Goal: Complete application form

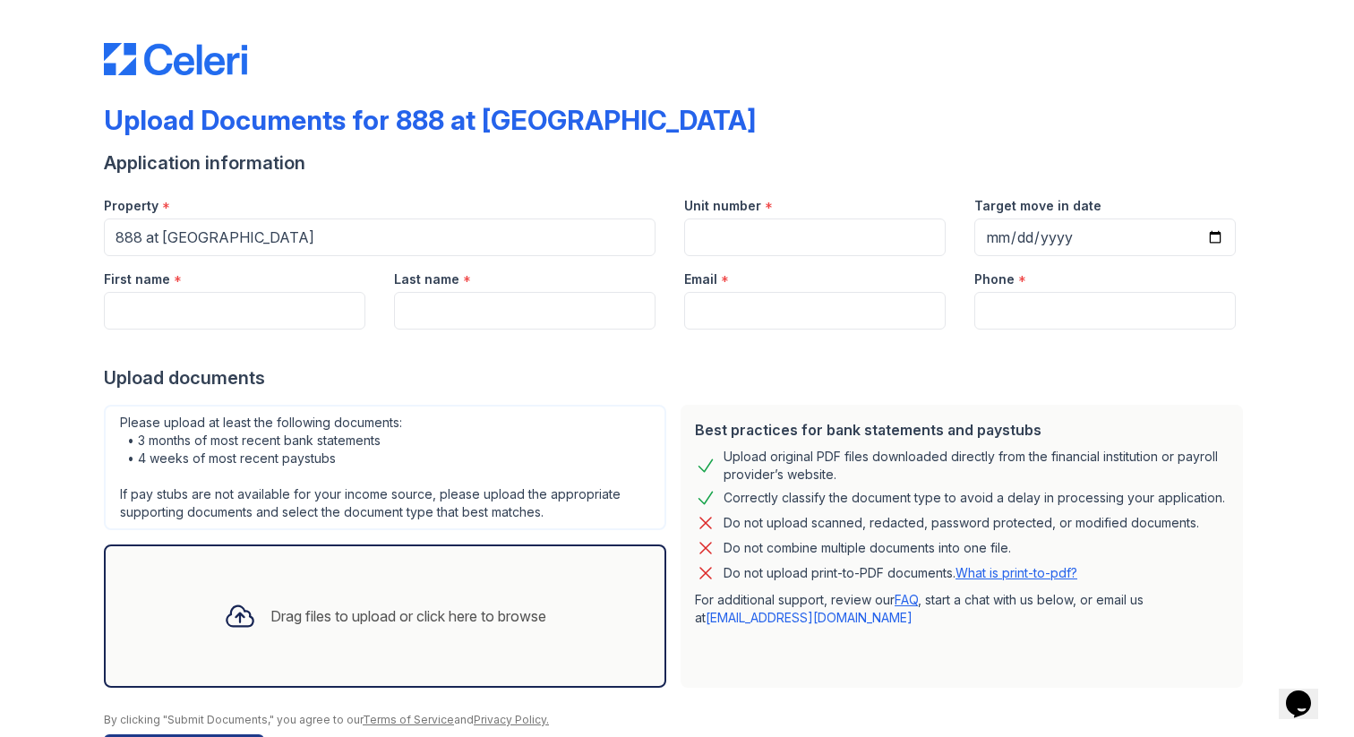
scroll to position [31, 0]
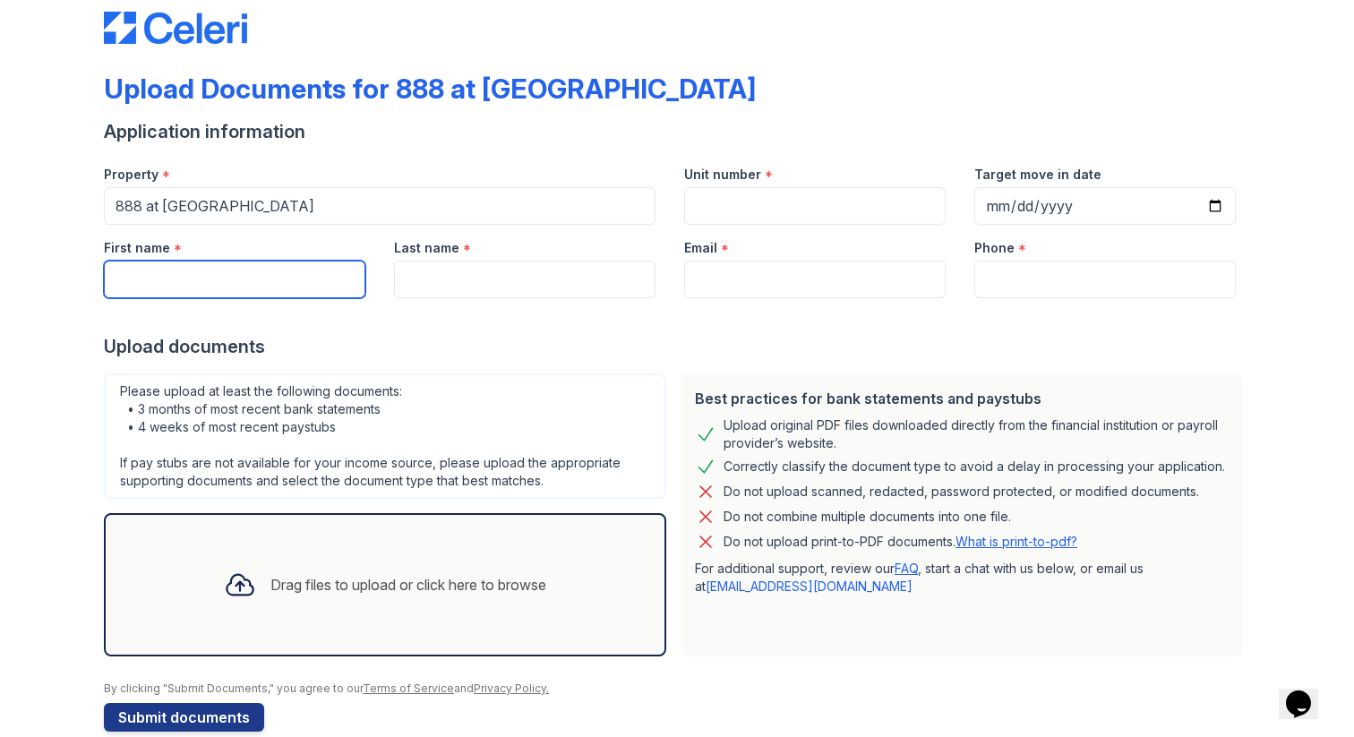
click at [245, 274] on input "First name" at bounding box center [234, 280] width 261 height 38
type input "Zi"
type input "Huang"
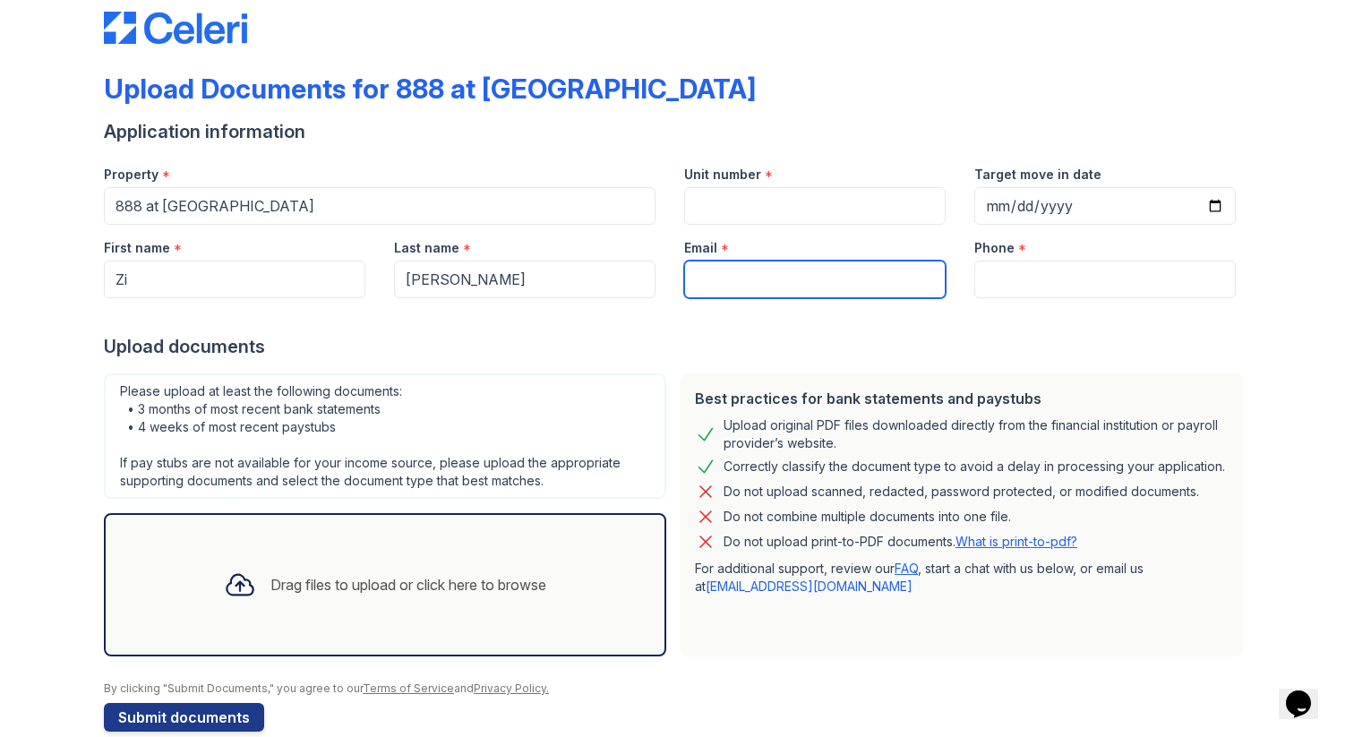
type input "yolandaovo@163.com"
type input "6173097822"
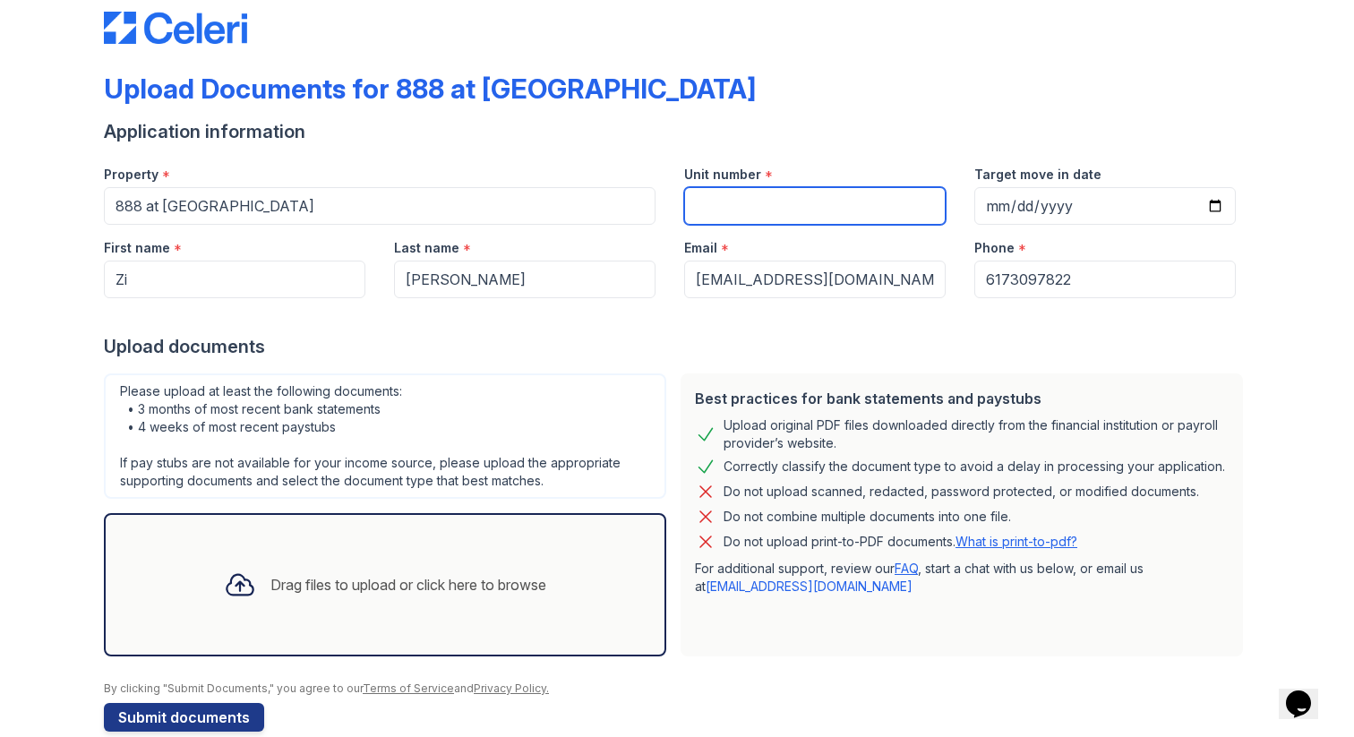
click at [819, 206] on input "Unit number" at bounding box center [814, 206] width 261 height 38
type input "1313"
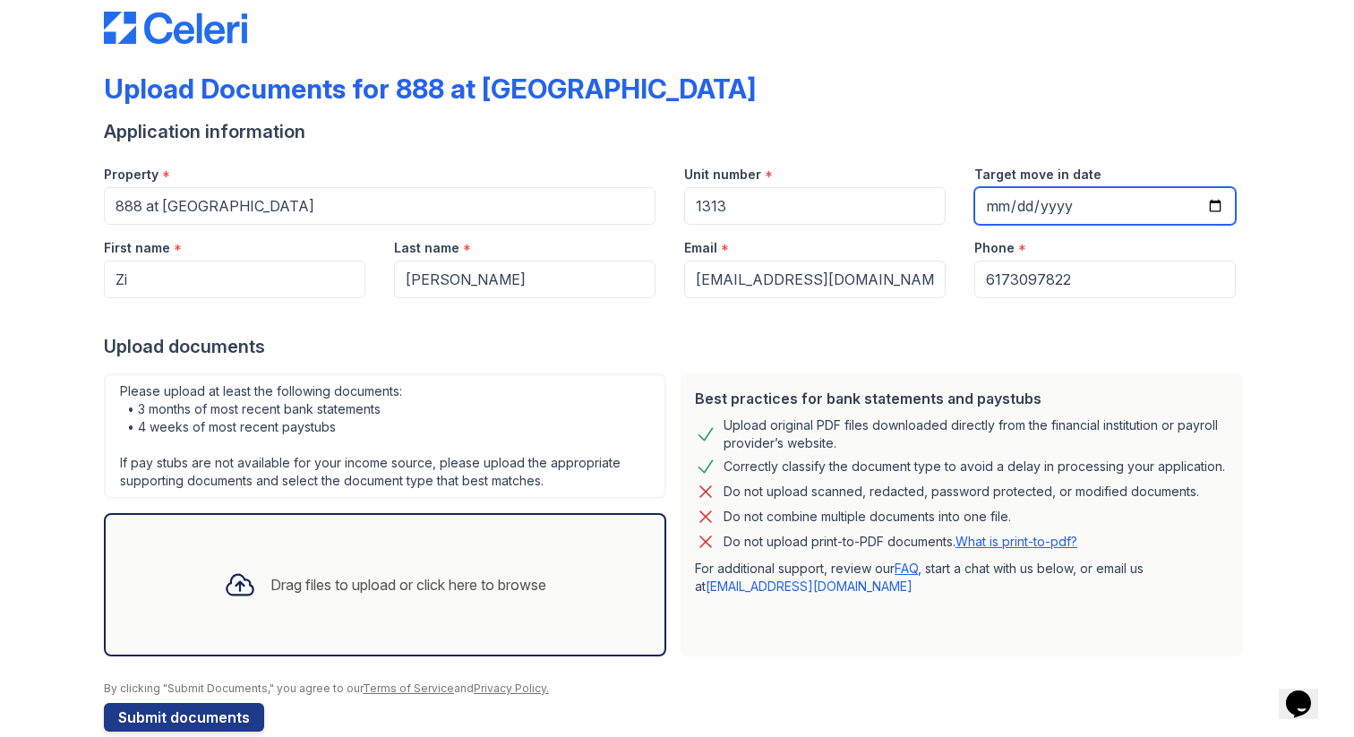
click at [993, 207] on input "Target move in date" at bounding box center [1104, 206] width 261 height 38
click at [1033, 103] on div "Upload Documents for 888 at Grand Hope Park" at bounding box center [677, 96] width 1146 height 47
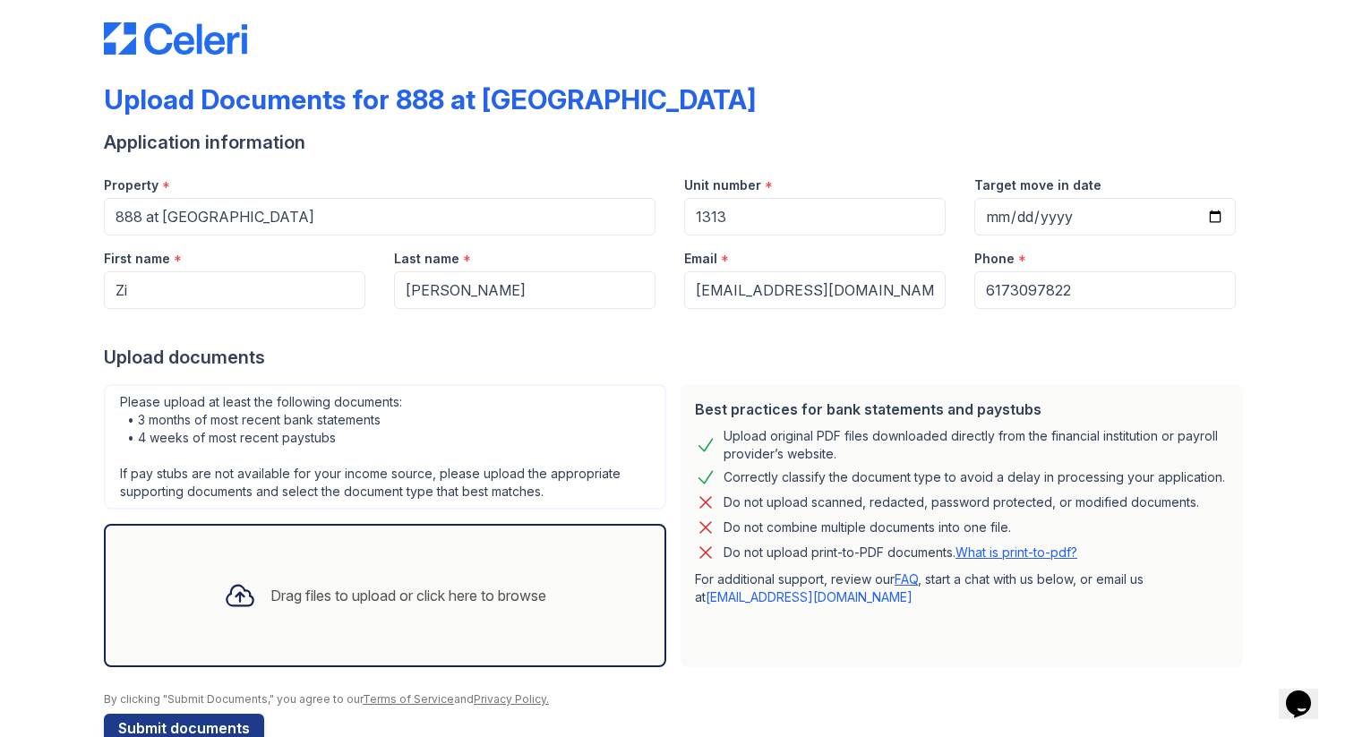
scroll to position [0, 0]
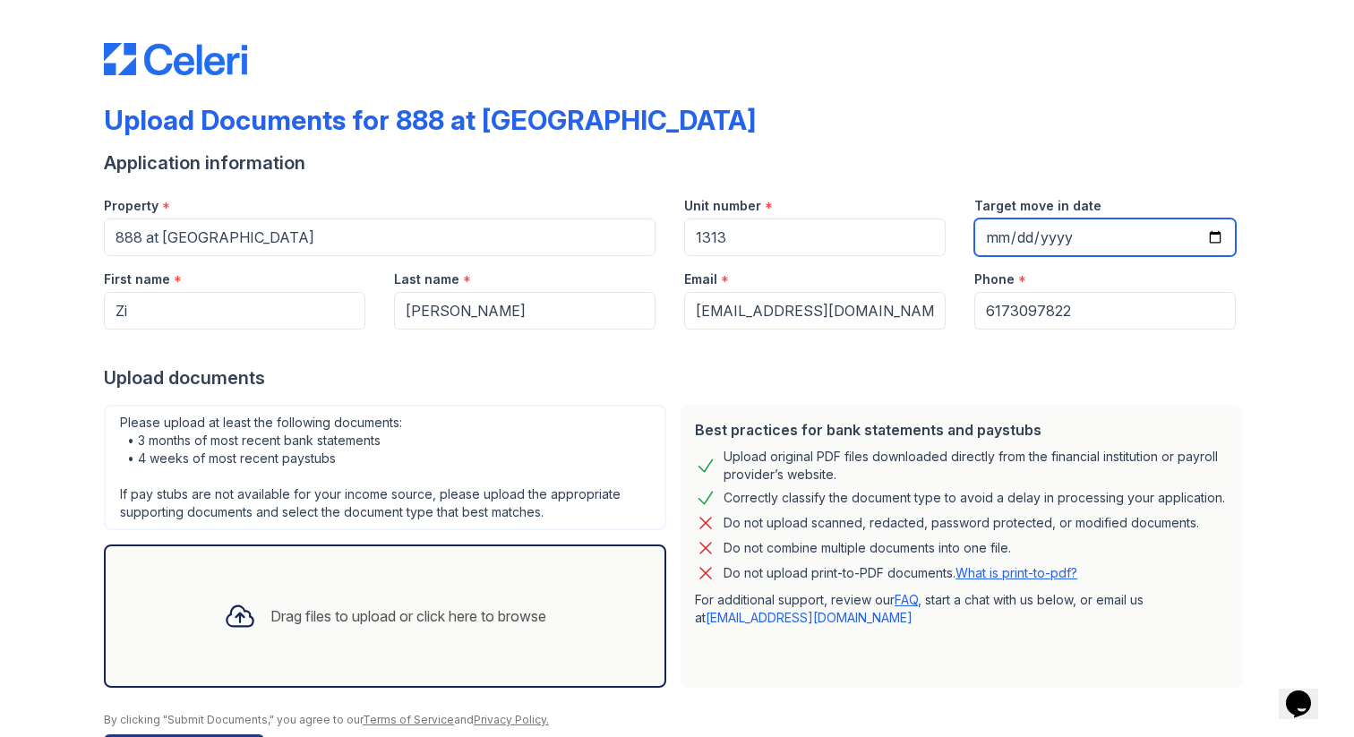
click at [994, 238] on input "Target move in date" at bounding box center [1104, 237] width 261 height 38
click at [1003, 231] on input "Target move in date" at bounding box center [1104, 237] width 261 height 38
click at [1040, 227] on input "Target move in date" at bounding box center [1104, 237] width 261 height 38
click at [1011, 235] on input "Target move in date" at bounding box center [1104, 237] width 261 height 38
click at [1028, 239] on input "Target move in date" at bounding box center [1104, 237] width 261 height 38
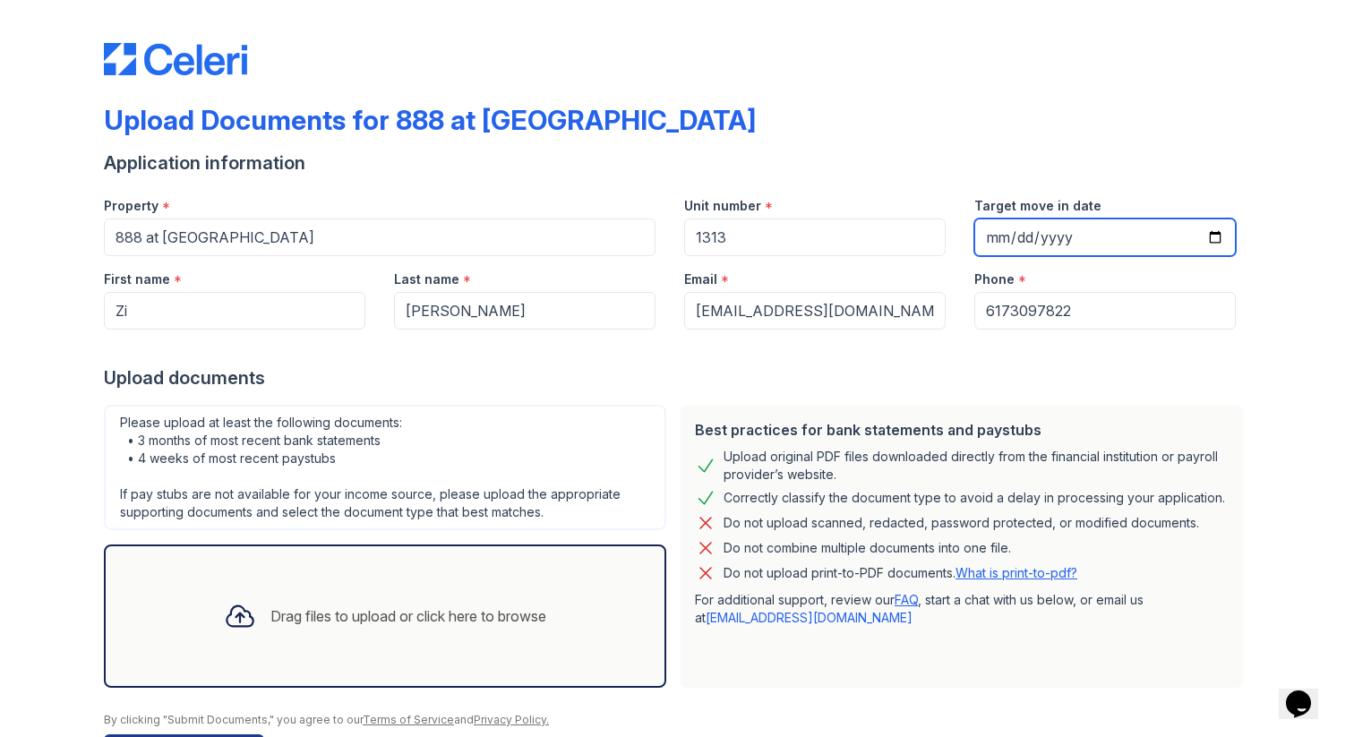
click at [1017, 238] on input "Target move in date" at bounding box center [1104, 237] width 261 height 38
click at [1033, 242] on input "Target move in date" at bounding box center [1104, 237] width 261 height 38
click at [1042, 421] on div "Best practices for bank statements and paystubs" at bounding box center [962, 429] width 534 height 21
click at [1088, 232] on input "2025-08-27" at bounding box center [1104, 237] width 261 height 38
click at [1080, 233] on input "2025-08-27" at bounding box center [1104, 237] width 261 height 38
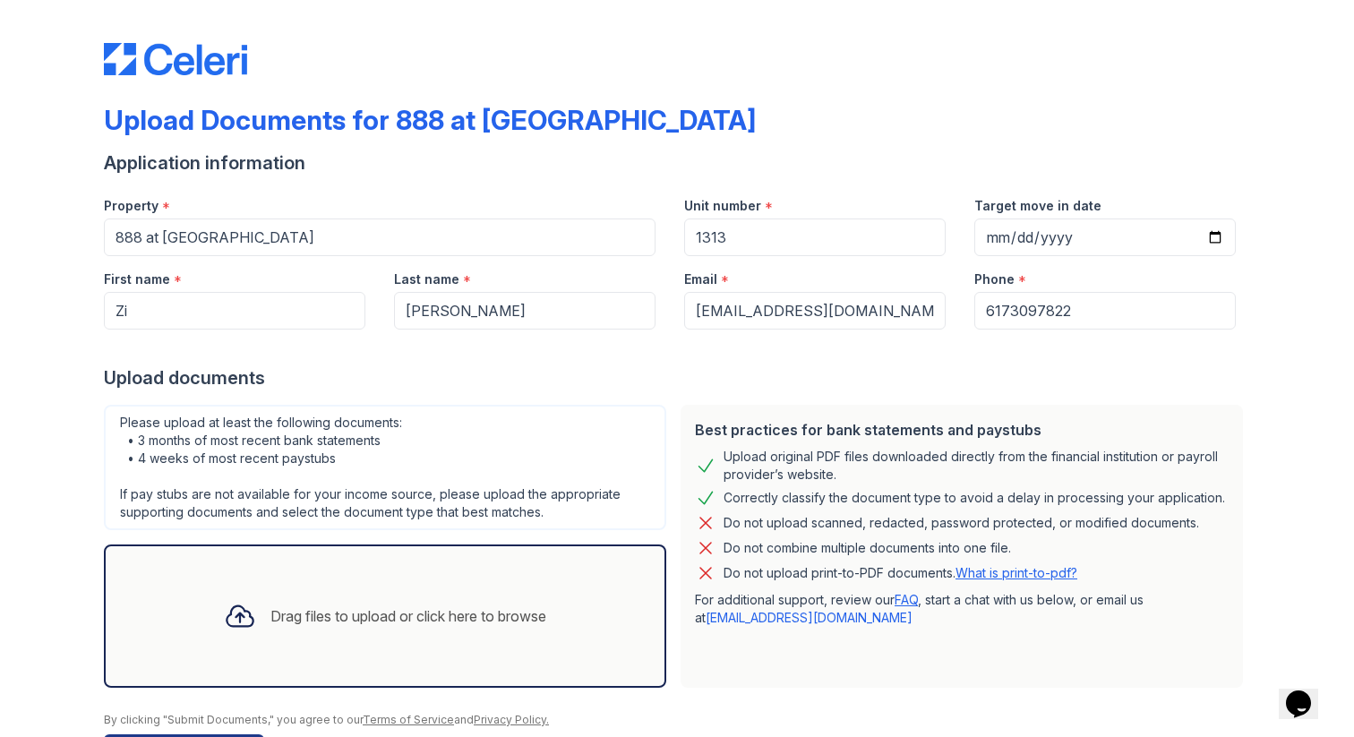
click at [1065, 154] on div "Application information" at bounding box center [677, 162] width 1146 height 25
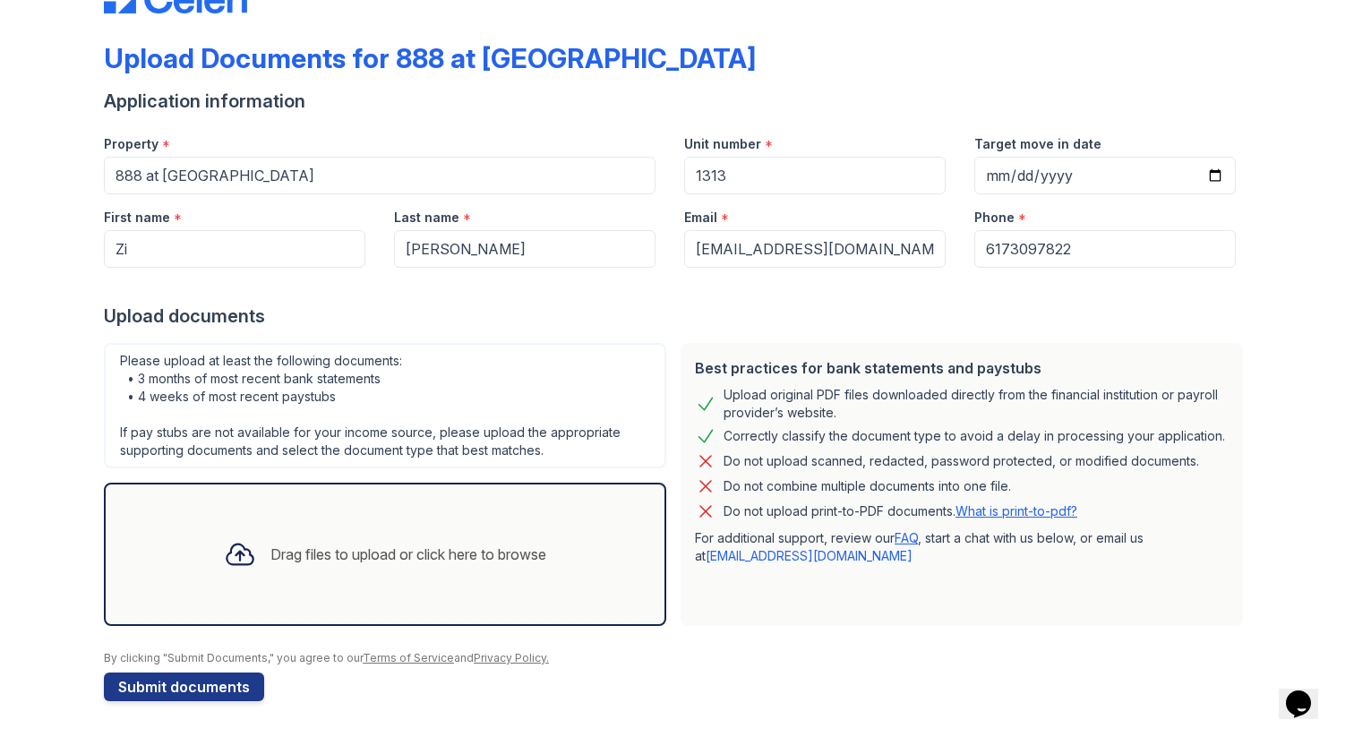
click at [242, 556] on icon at bounding box center [240, 554] width 32 height 32
click at [1084, 167] on input "2025-08-27" at bounding box center [1104, 176] width 261 height 38
click at [1065, 170] on input "2025-08-27" at bounding box center [1104, 176] width 261 height 38
type input "2025-08-18"
click at [959, 289] on div at bounding box center [677, 286] width 1146 height 36
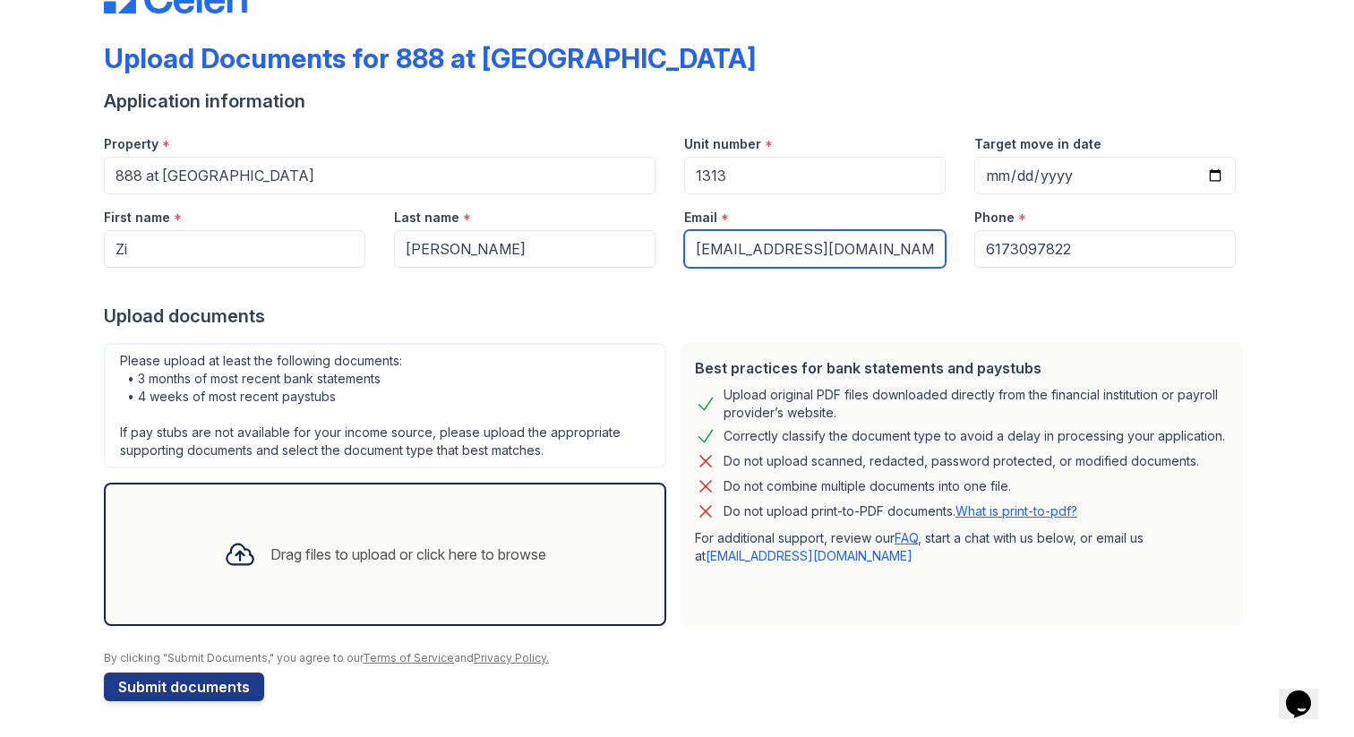
click at [787, 243] on input "yolandaovo@163.com" at bounding box center [814, 249] width 261 height 38
drag, startPoint x: 861, startPoint y: 255, endPoint x: 563, endPoint y: 245, distance: 298.3
click at [564, 246] on div "First name * Zi Last name * Huang Email * yolandaovo@163.com Phone * 6173097822" at bounding box center [670, 230] width 1160 height 73
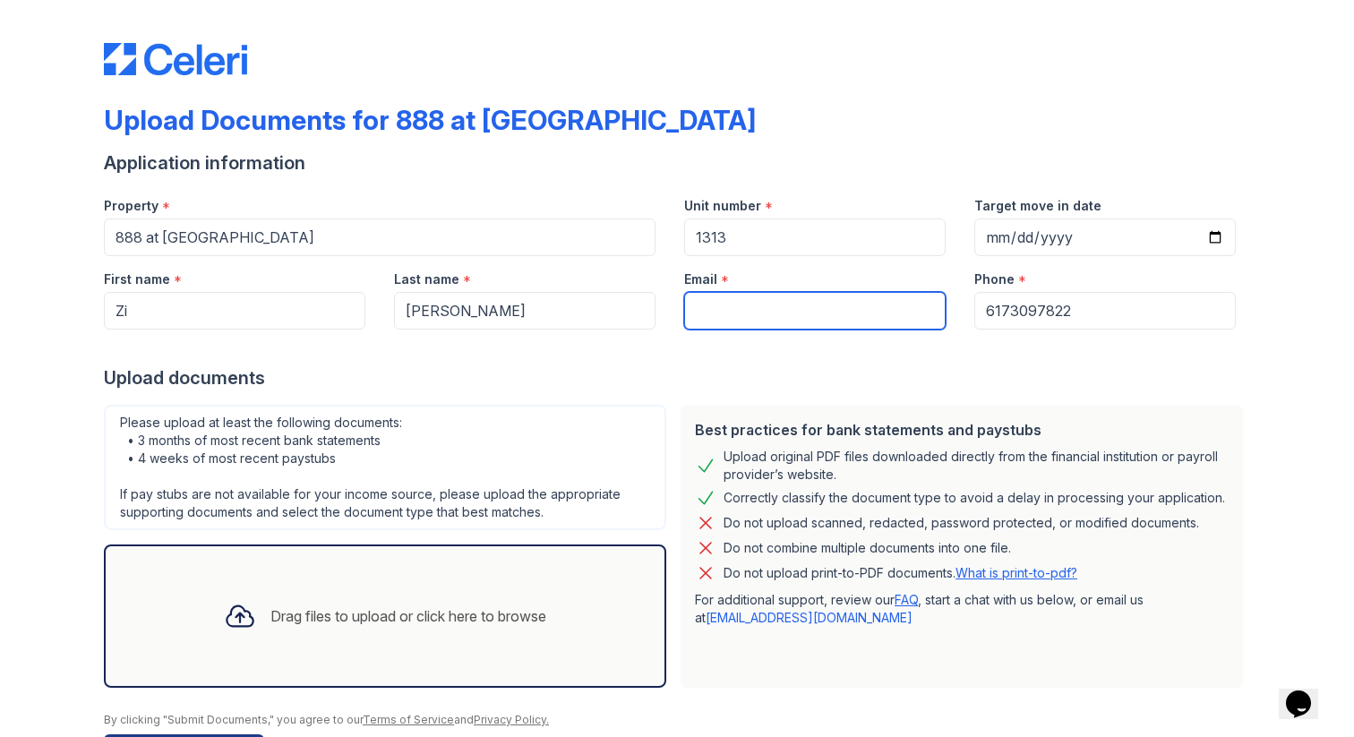
scroll to position [2, 0]
type input "y"
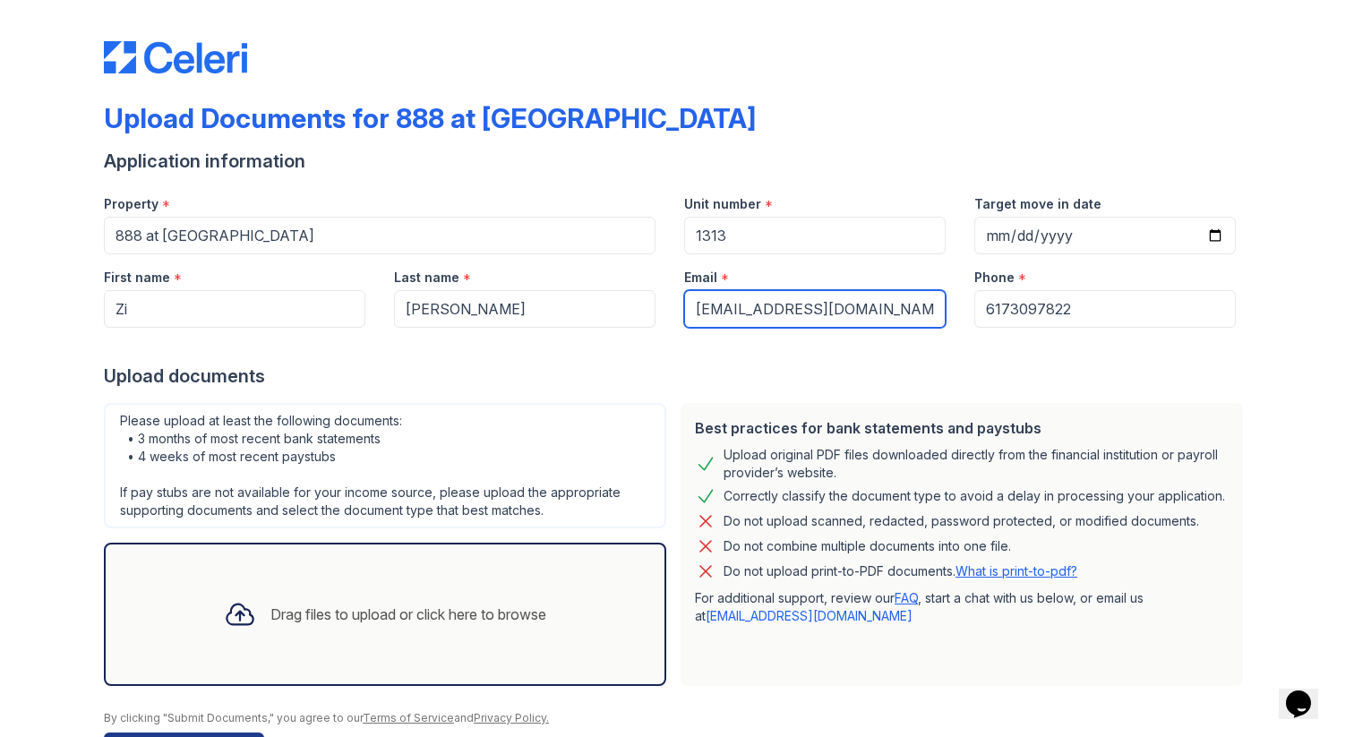
type input "[EMAIL_ADDRESS][DOMAIN_NAME]"
click at [675, 364] on div "Upload documents" at bounding box center [677, 376] width 1146 height 25
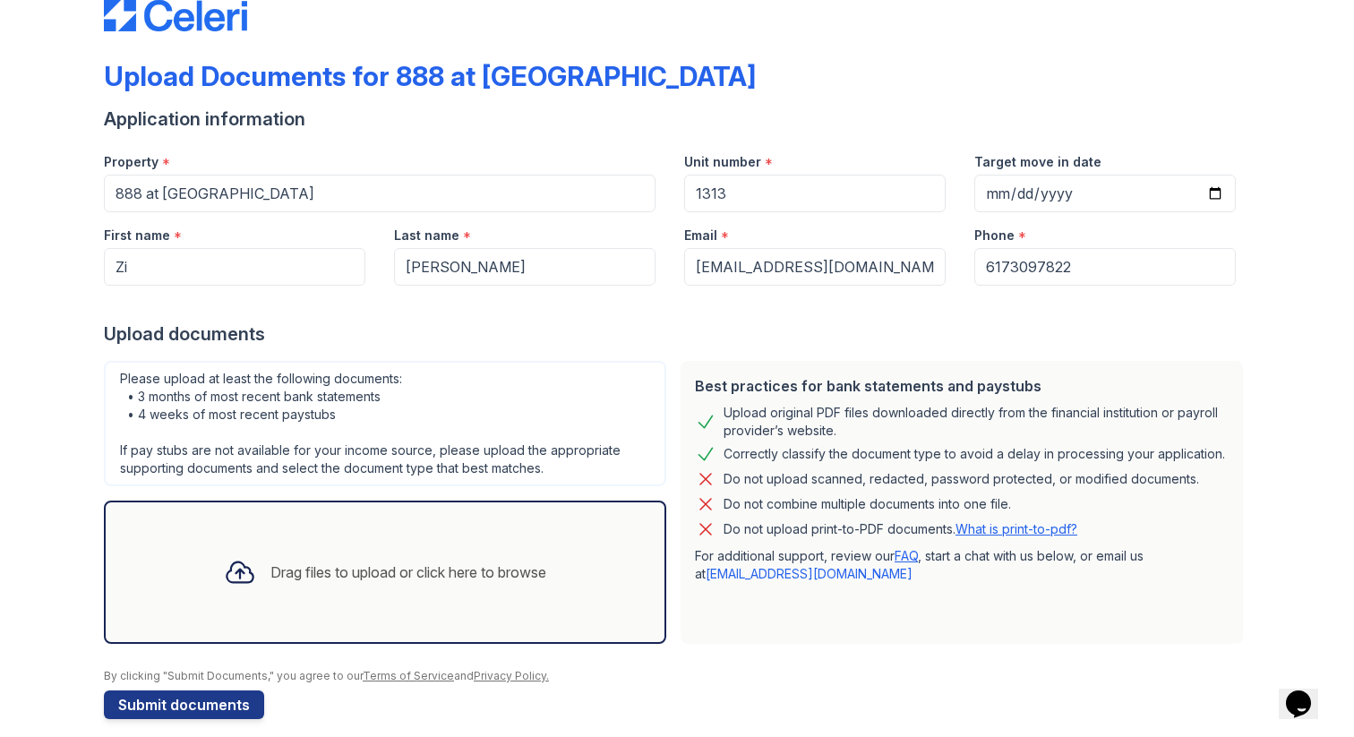
scroll to position [62, 0]
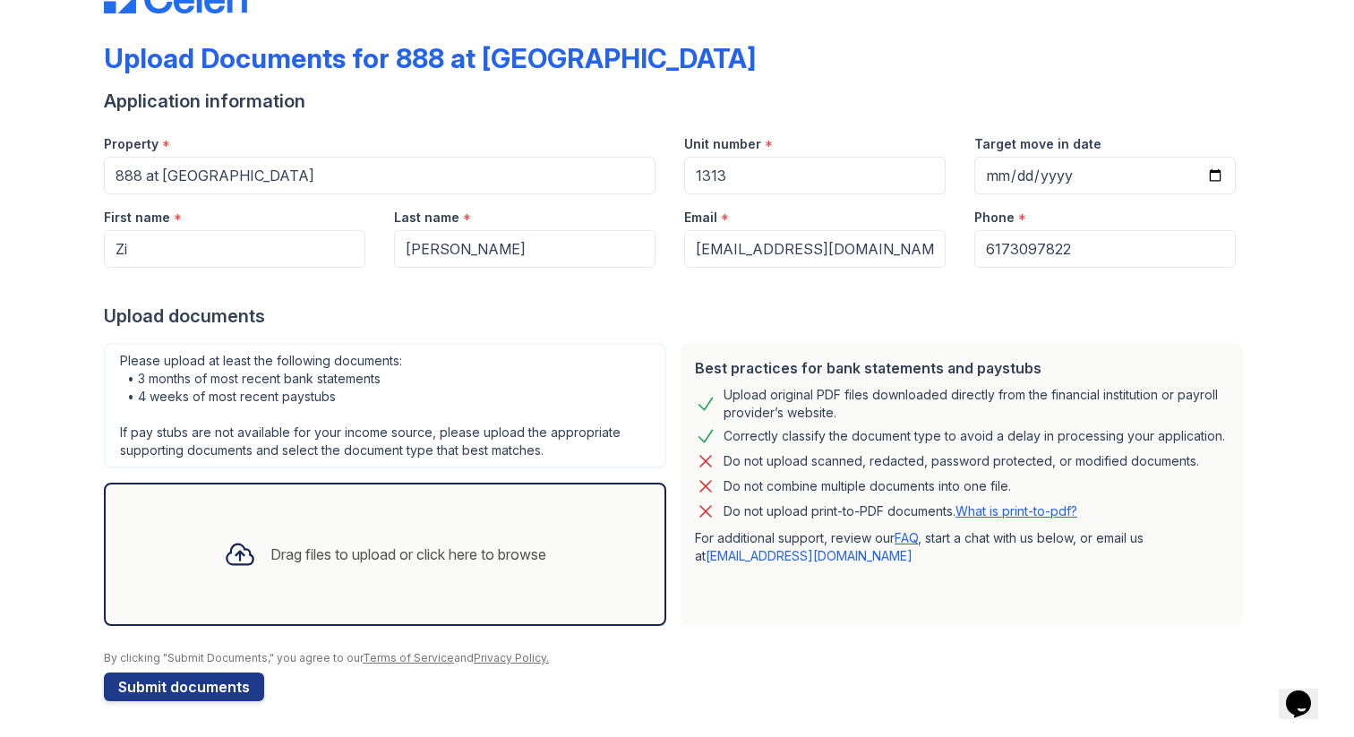
click at [312, 552] on div "Drag files to upload or click here to browse" at bounding box center [408, 553] width 276 height 21
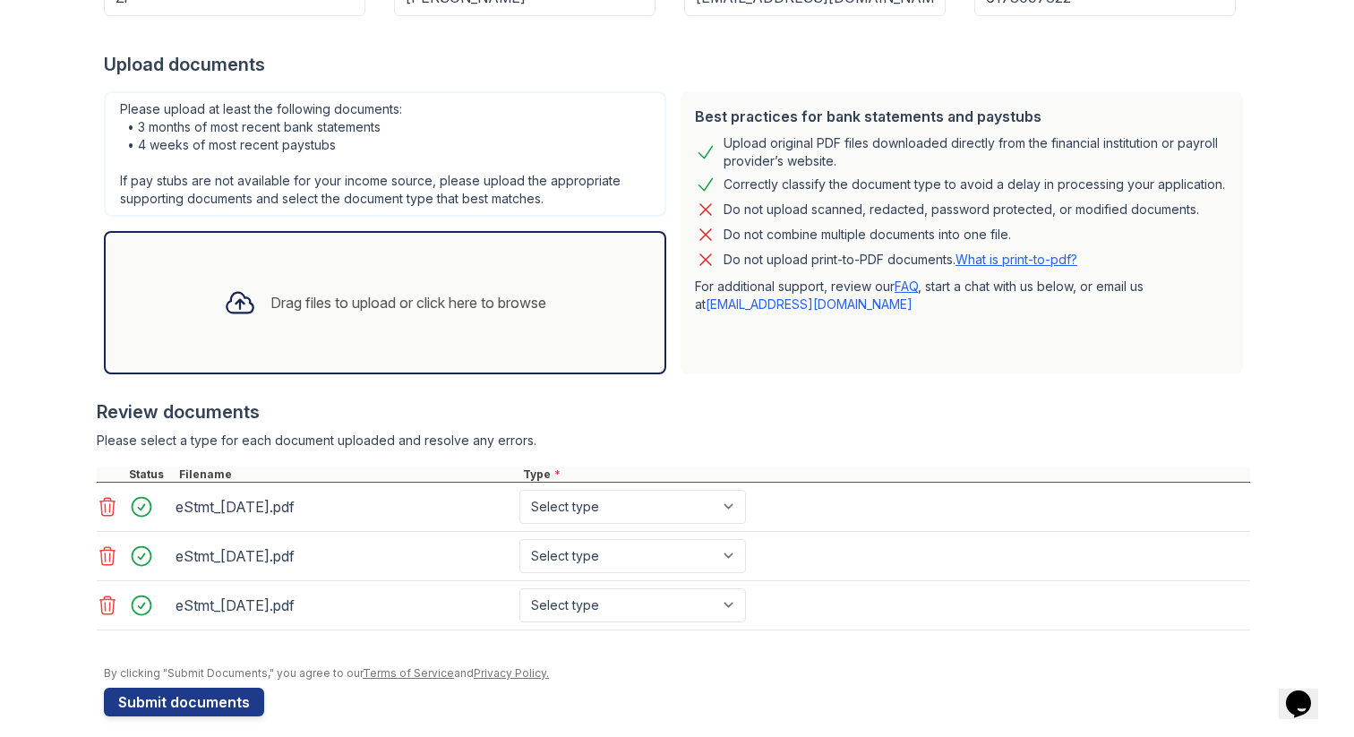
scroll to position [329, 0]
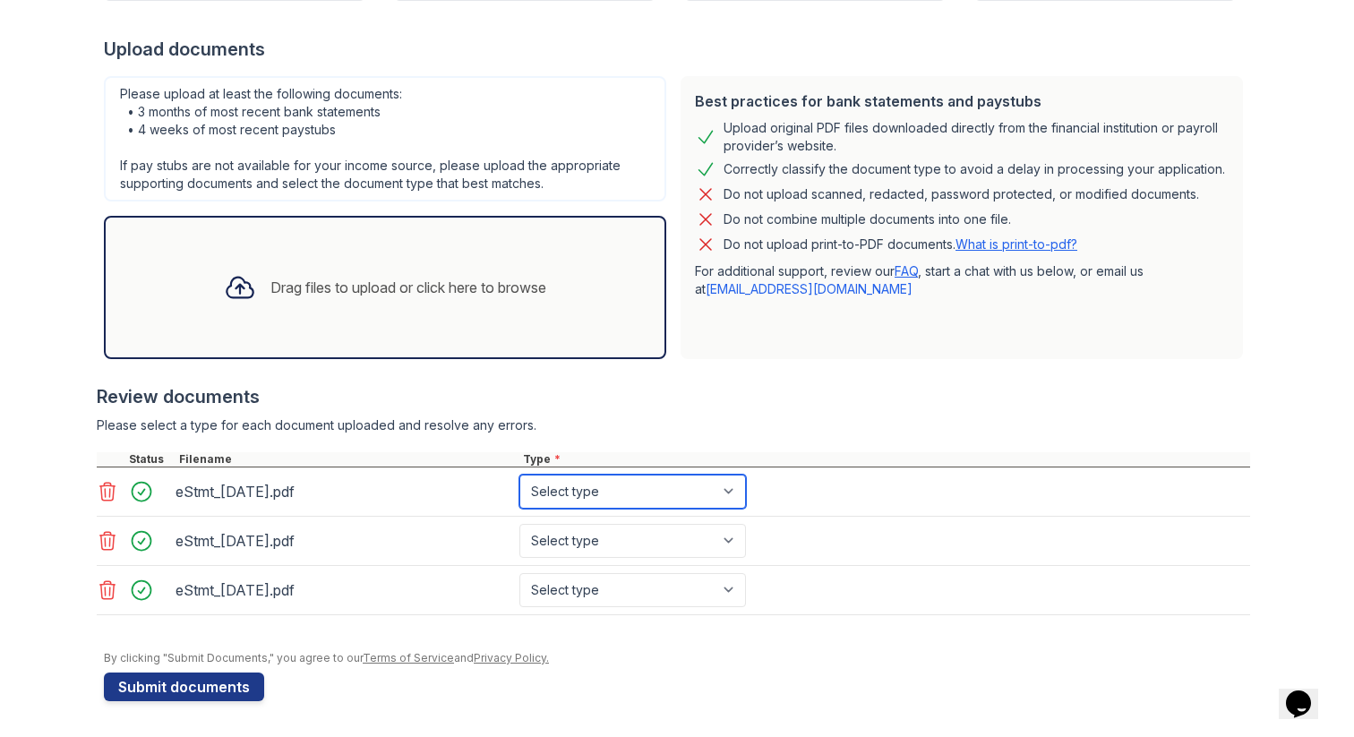
click at [722, 499] on select "Select type Paystub Bank Statement Offer Letter Tax Documents Benefit Award Let…" at bounding box center [632, 492] width 227 height 34
click at [716, 489] on select "Select type Paystub Bank Statement Offer Letter Tax Documents Benefit Award Let…" at bounding box center [632, 492] width 227 height 34
select select "bank_statement"
click at [519, 475] on select "Select type Paystub Bank Statement Offer Letter Tax Documents Benefit Award Let…" at bounding box center [632, 492] width 227 height 34
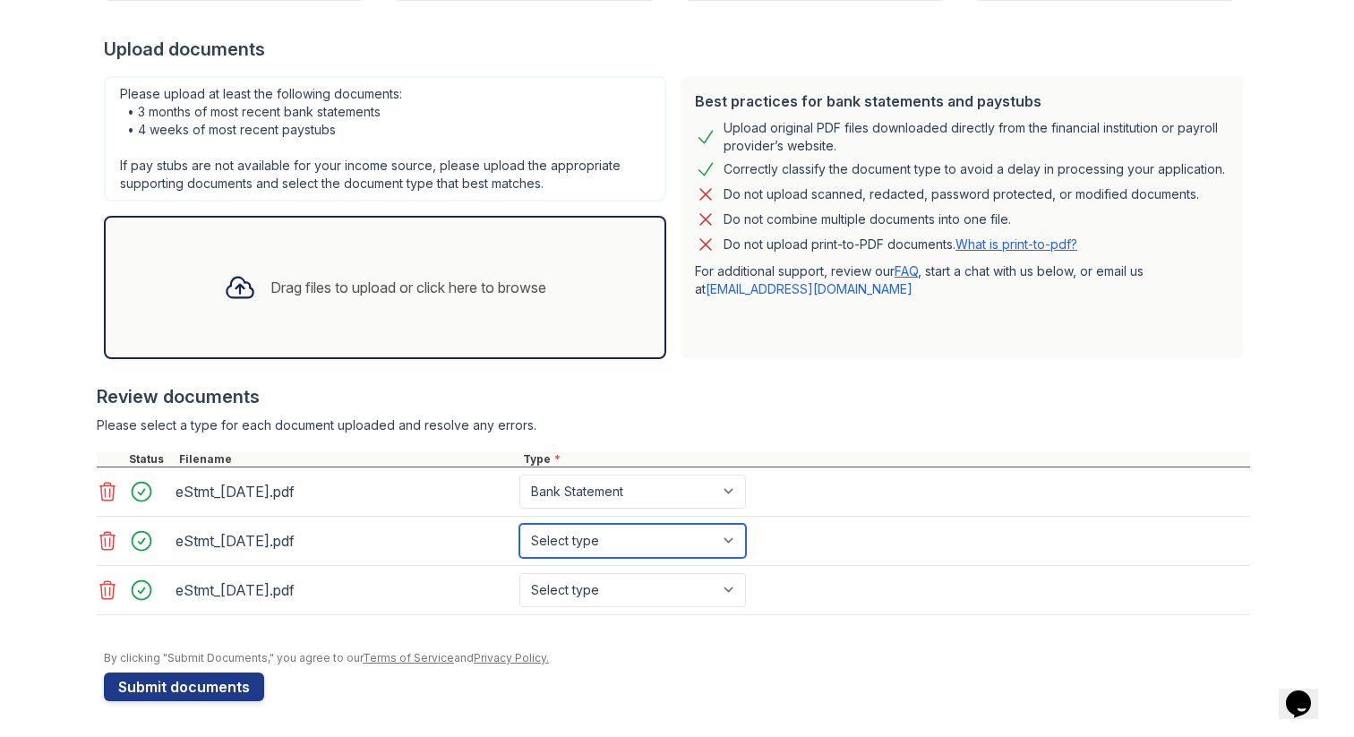
click at [721, 526] on select "Select type Paystub Bank Statement Offer Letter Tax Documents Benefit Award Let…" at bounding box center [632, 541] width 227 height 34
select select "bank_statement"
click at [519, 524] on select "Select type Paystub Bank Statement Offer Letter Tax Documents Benefit Award Let…" at bounding box center [632, 541] width 227 height 34
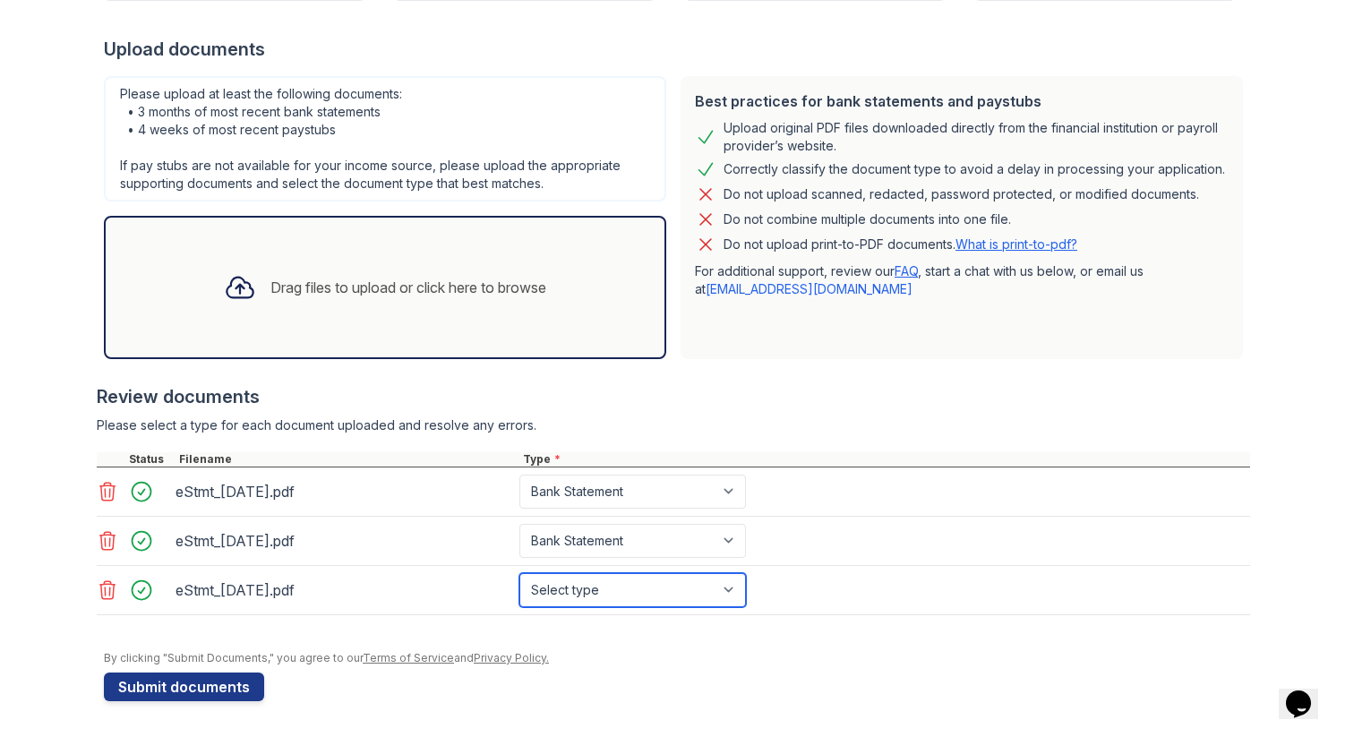
click at [723, 576] on select "Select type Paystub Bank Statement Offer Letter Tax Documents Benefit Award Let…" at bounding box center [632, 590] width 227 height 34
select select "bank_statement"
click at [519, 573] on select "Select type Paystub Bank Statement Offer Letter Tax Documents Benefit Award Let…" at bounding box center [632, 590] width 227 height 34
click at [706, 590] on select "Select type Paystub Bank Statement Offer Letter Tax Documents Benefit Award Let…" at bounding box center [632, 590] width 227 height 34
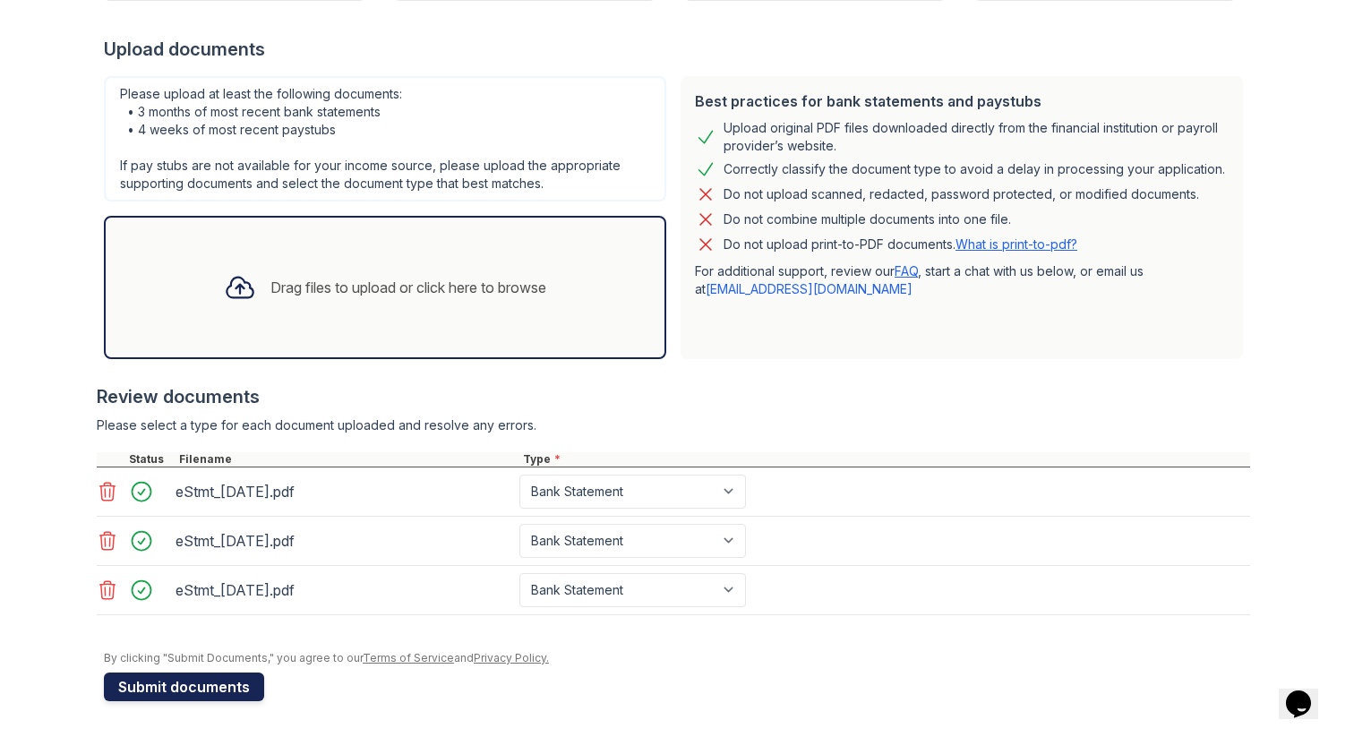
click at [217, 694] on button "Submit documents" at bounding box center [184, 686] width 160 height 29
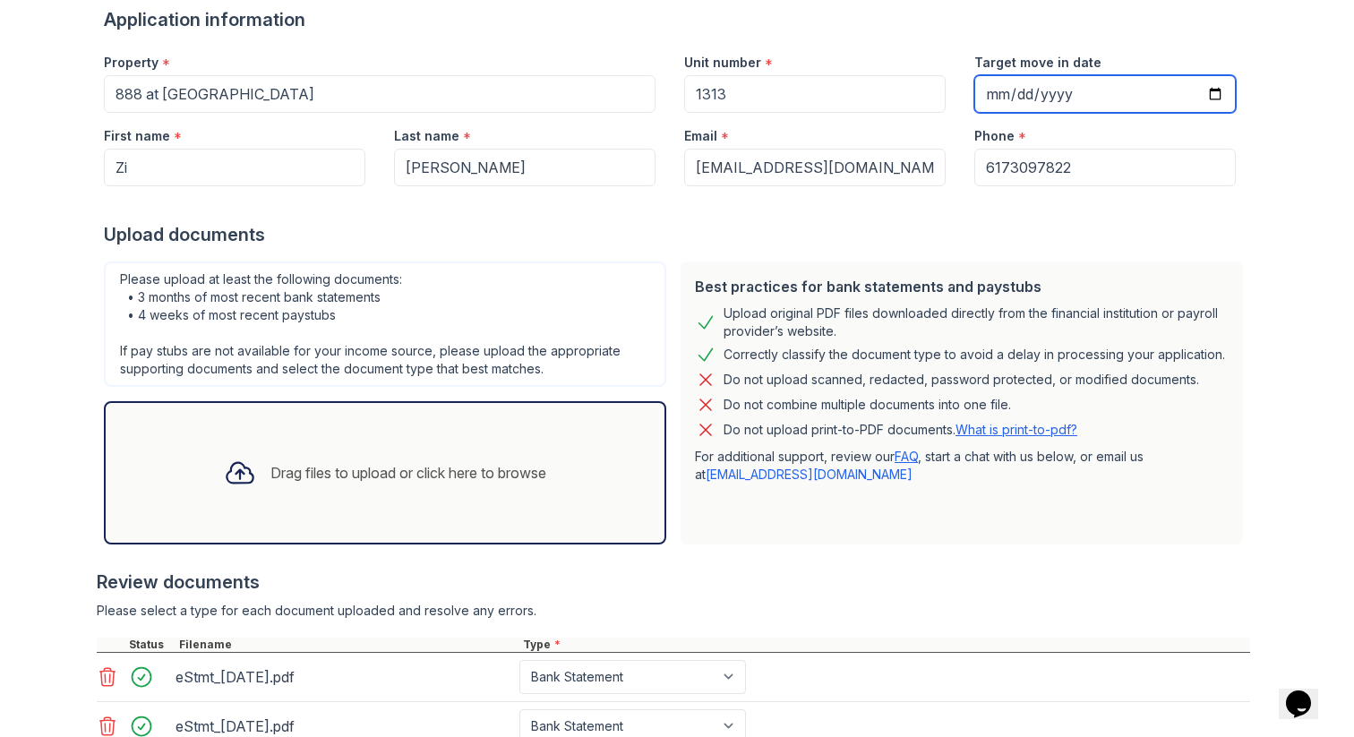
scroll to position [142, 0]
click at [1097, 89] on input "2025-08-18" at bounding box center [1104, 95] width 261 height 38
click at [1069, 89] on input "2025-08-18" at bounding box center [1104, 95] width 261 height 38
click at [1063, 89] on input "2025-08-18" at bounding box center [1104, 95] width 261 height 38
click at [1134, 94] on input "2025-08-18" at bounding box center [1104, 95] width 261 height 38
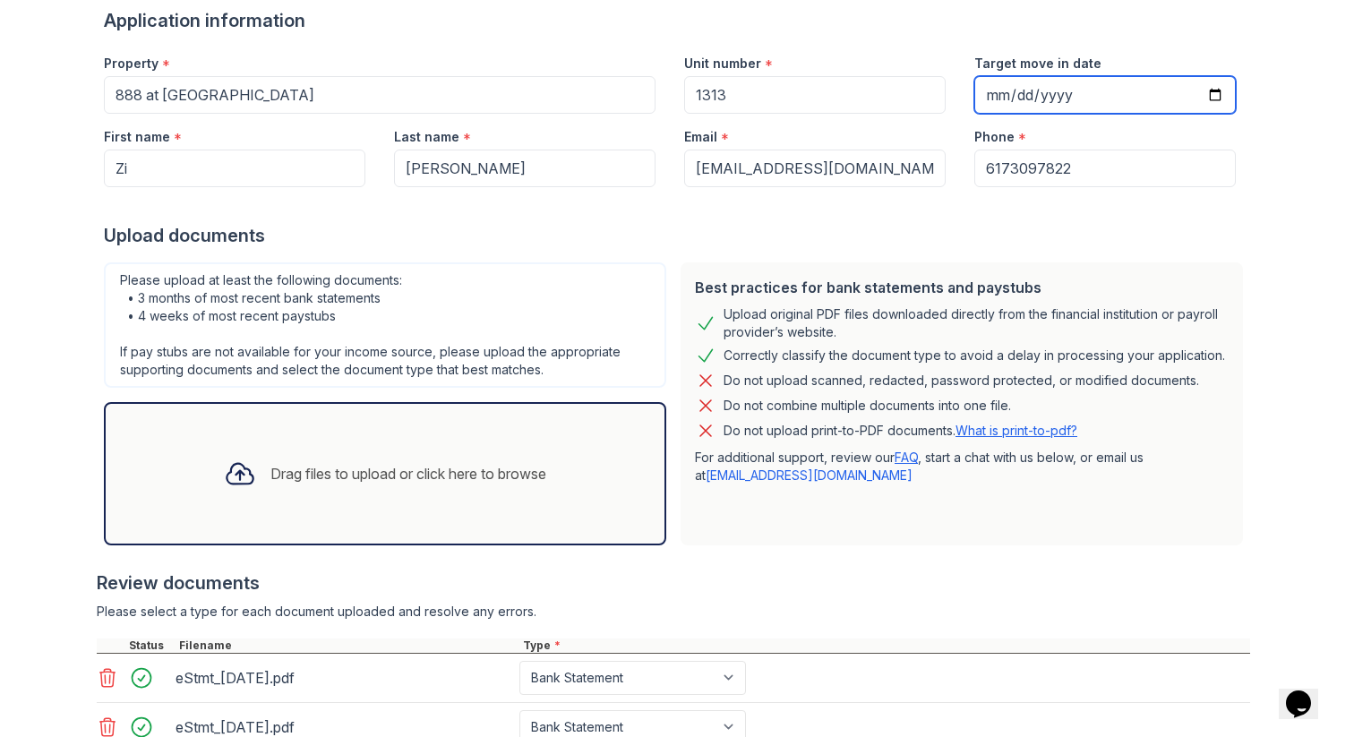
type input "2025-08-26"
click at [1284, 238] on div "Upload Documents for 888 at Grand Hope Park Application information Property * …" at bounding box center [677, 390] width 1296 height 1065
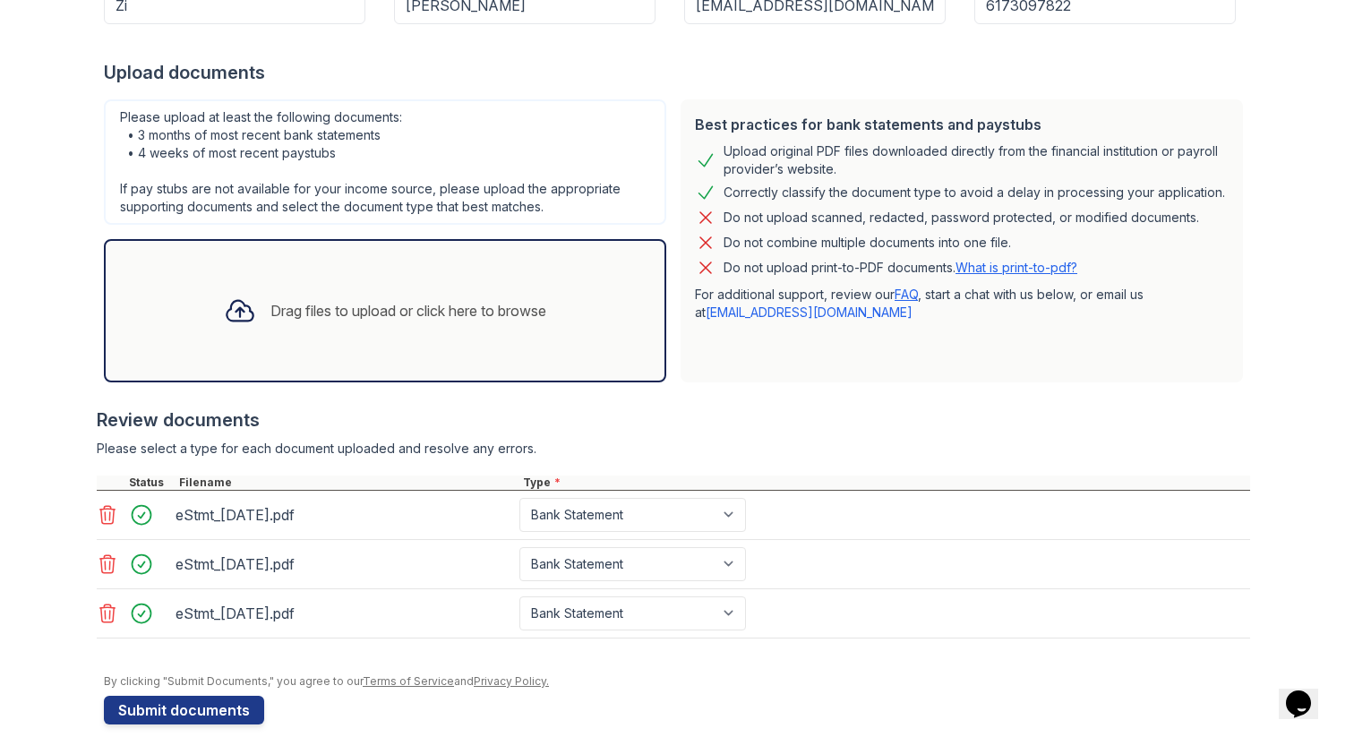
scroll to position [329, 0]
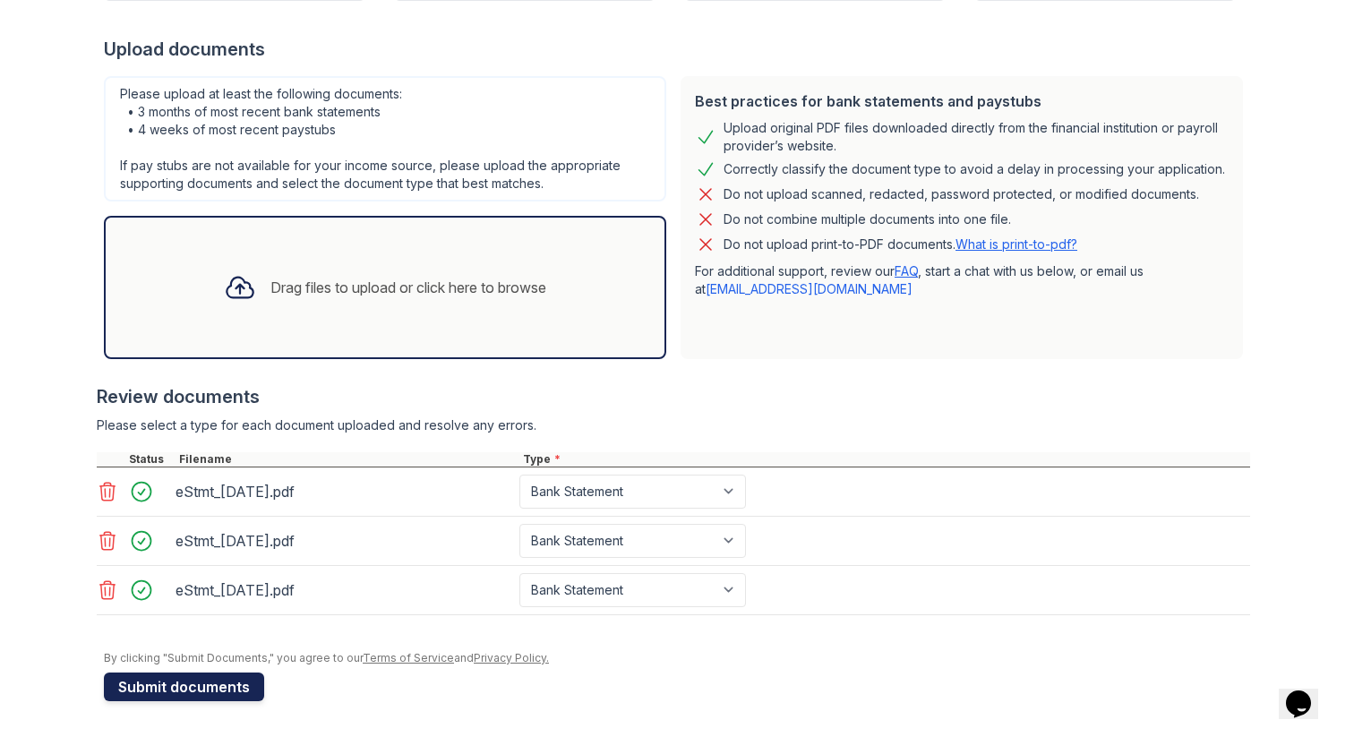
click at [247, 684] on button "Submit documents" at bounding box center [184, 686] width 160 height 29
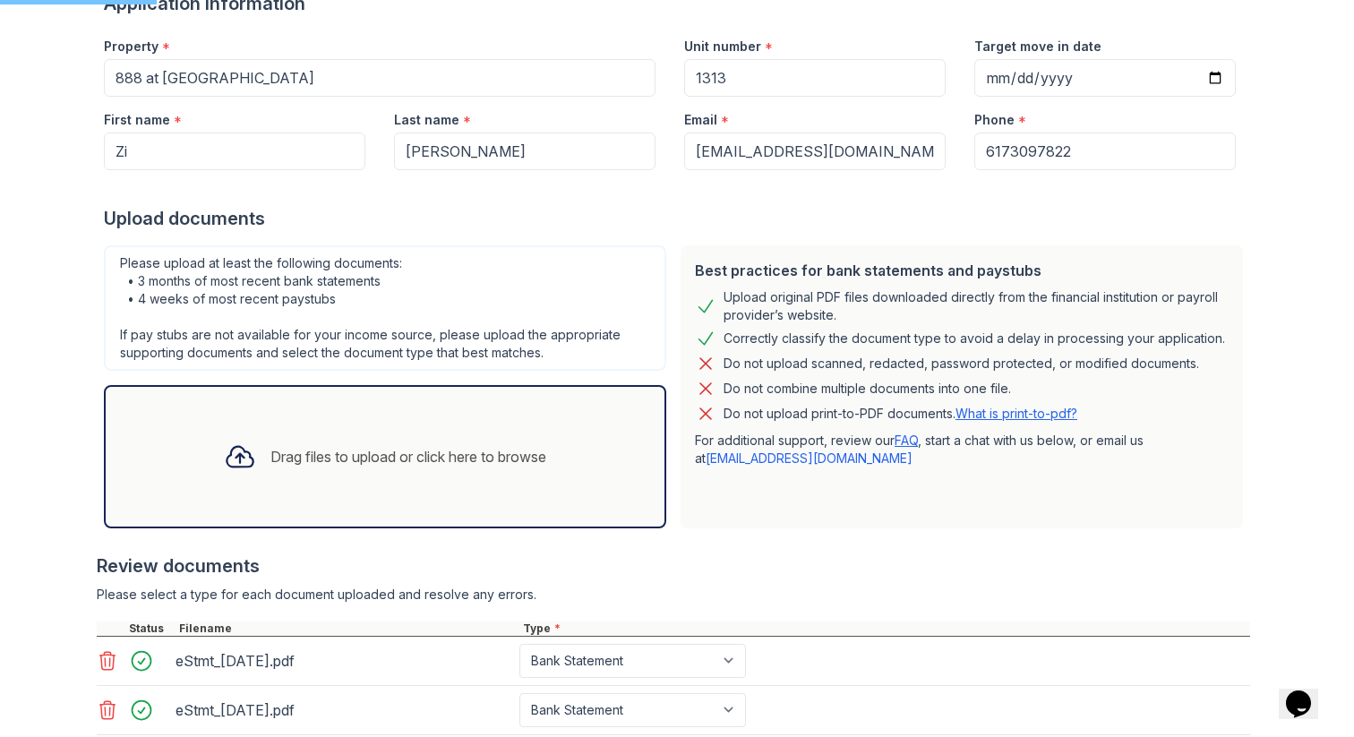
scroll to position [158, 0]
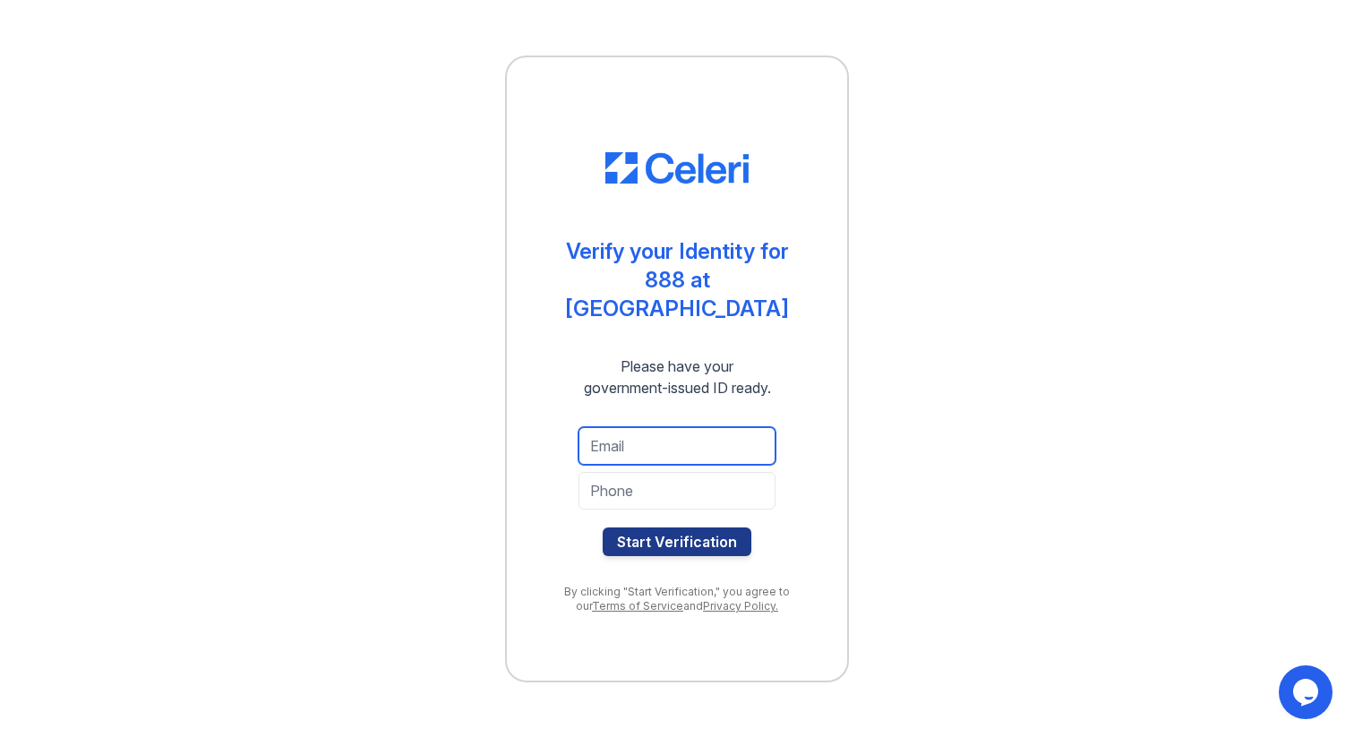
click at [722, 427] on input "email" at bounding box center [676, 446] width 197 height 38
type input "[EMAIL_ADDRESS][DOMAIN_NAME]"
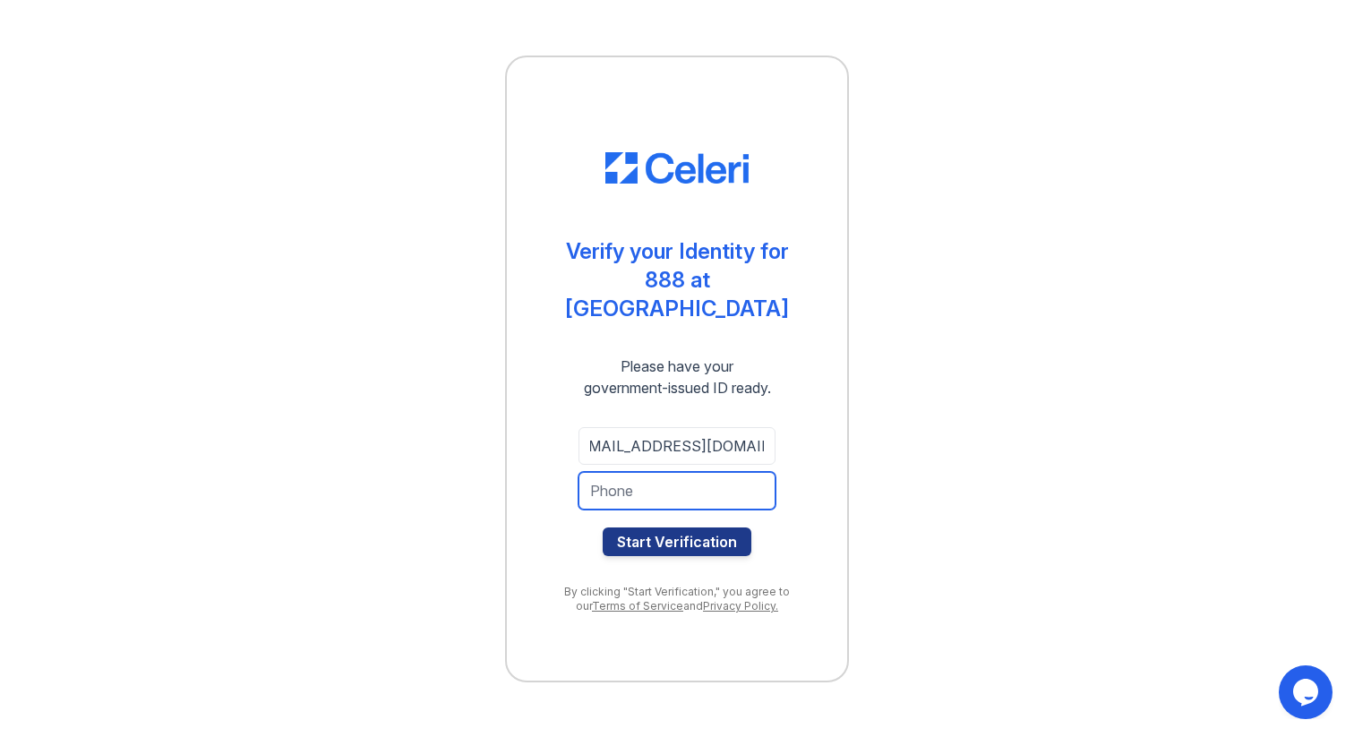
scroll to position [0, 0]
click at [715, 472] on input "tel" at bounding box center [676, 491] width 197 height 38
type input "6173097822"
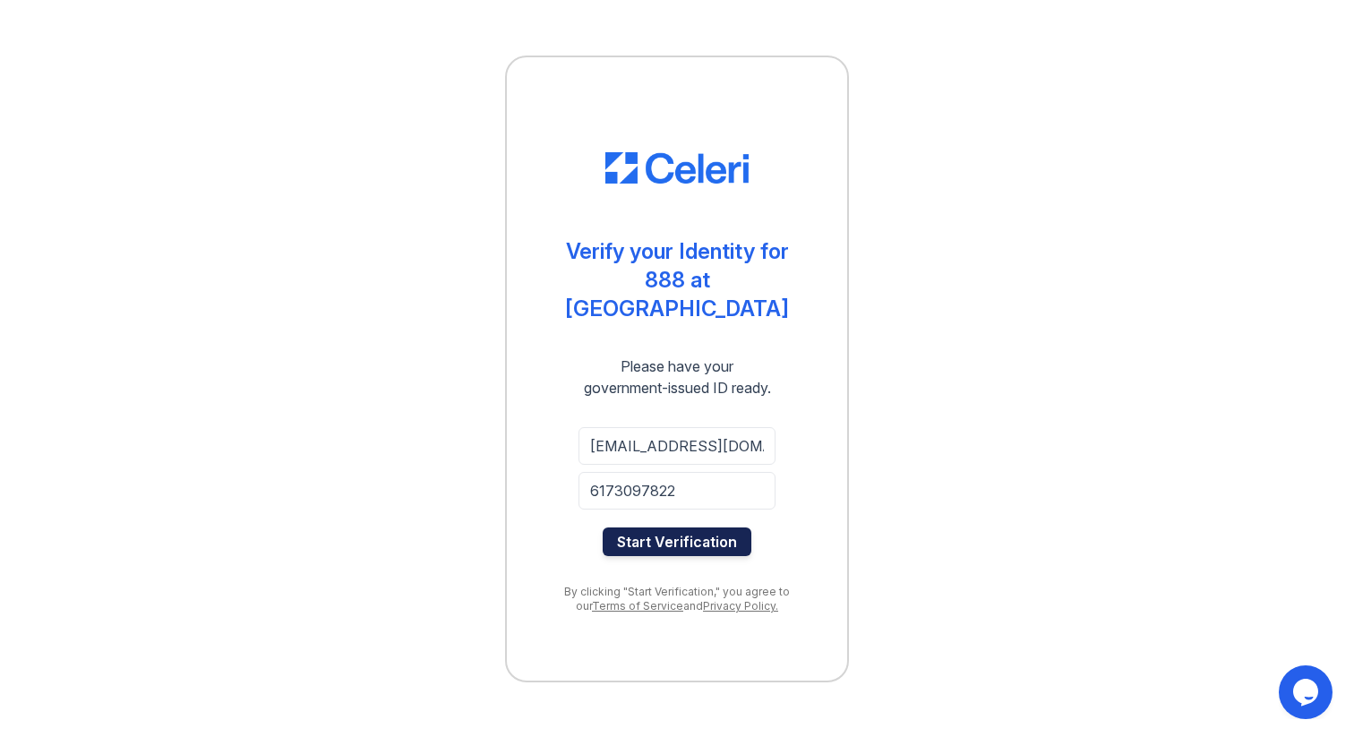
click at [680, 527] on button "Start Verification" at bounding box center [677, 541] width 149 height 29
